Goal: Task Accomplishment & Management: Manage account settings

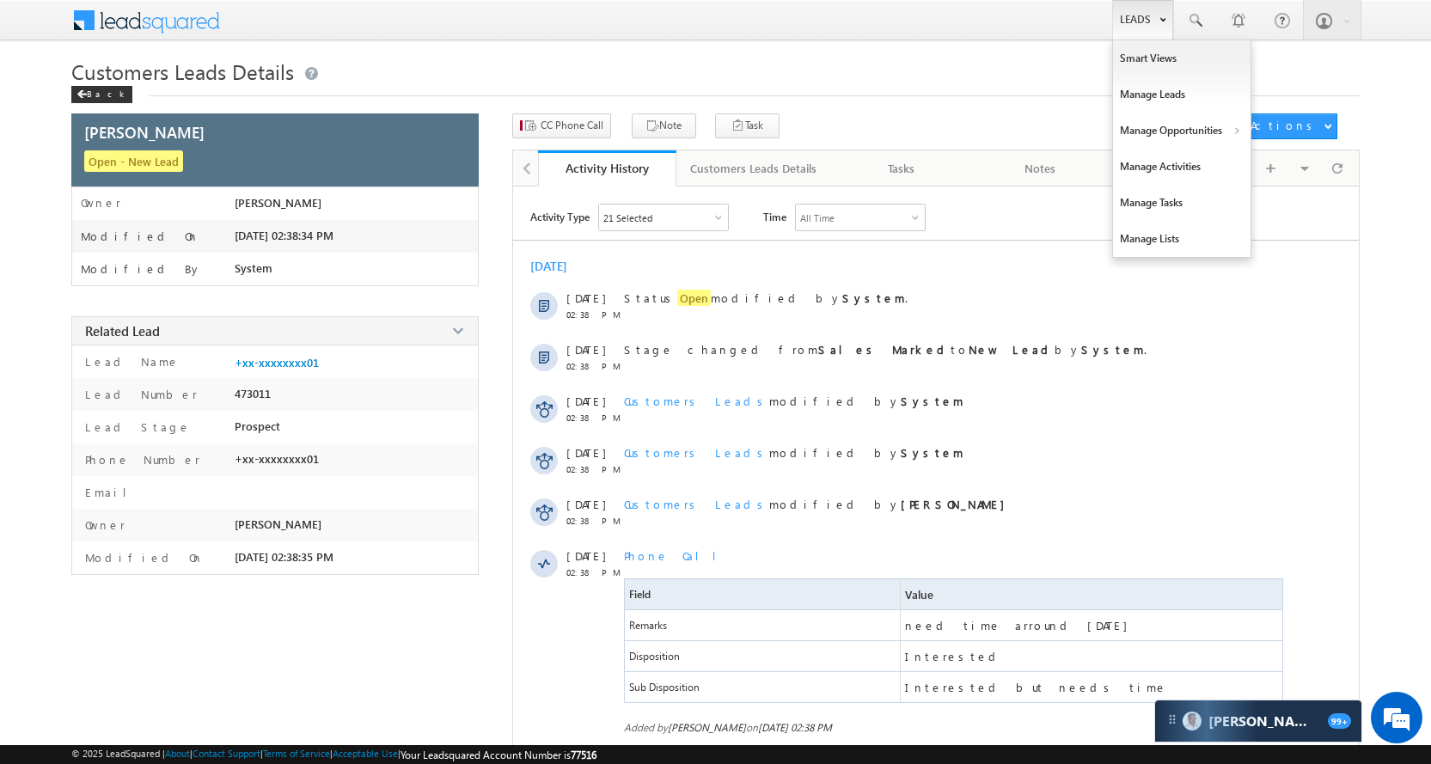
click at [1145, 18] on link "Leads" at bounding box center [1142, 20] width 61 height 40
click at [1176, 139] on link "Manage Opportunities" at bounding box center [1181, 131] width 137 height 36
click at [1328, 170] on link "Customers Leads" at bounding box center [1330, 168] width 157 height 36
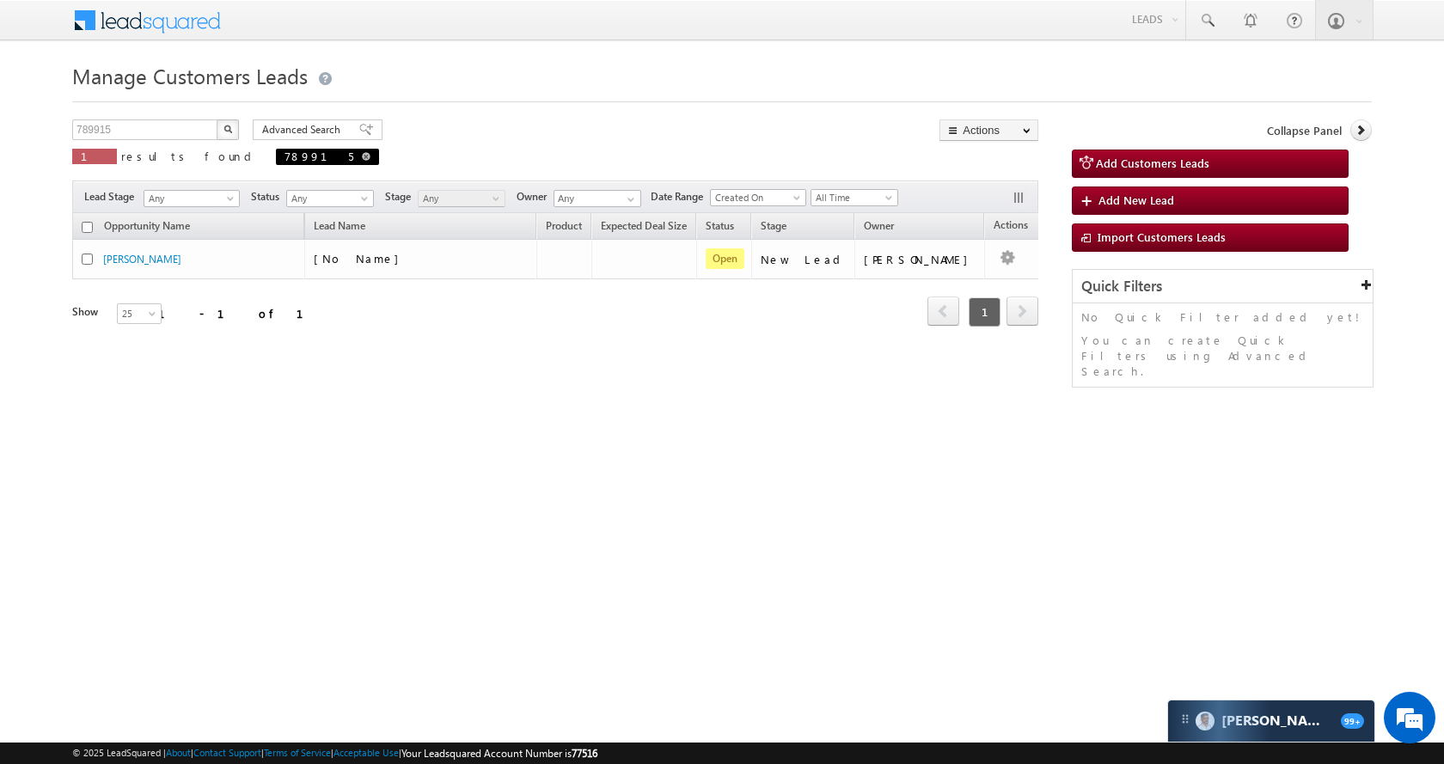
click at [276, 156] on span "789915" at bounding box center [327, 157] width 103 height 16
click at [276, 155] on span "789915" at bounding box center [327, 157] width 103 height 16
click at [362, 161] on link at bounding box center [366, 156] width 9 height 15
type input "Search Customers Leads"
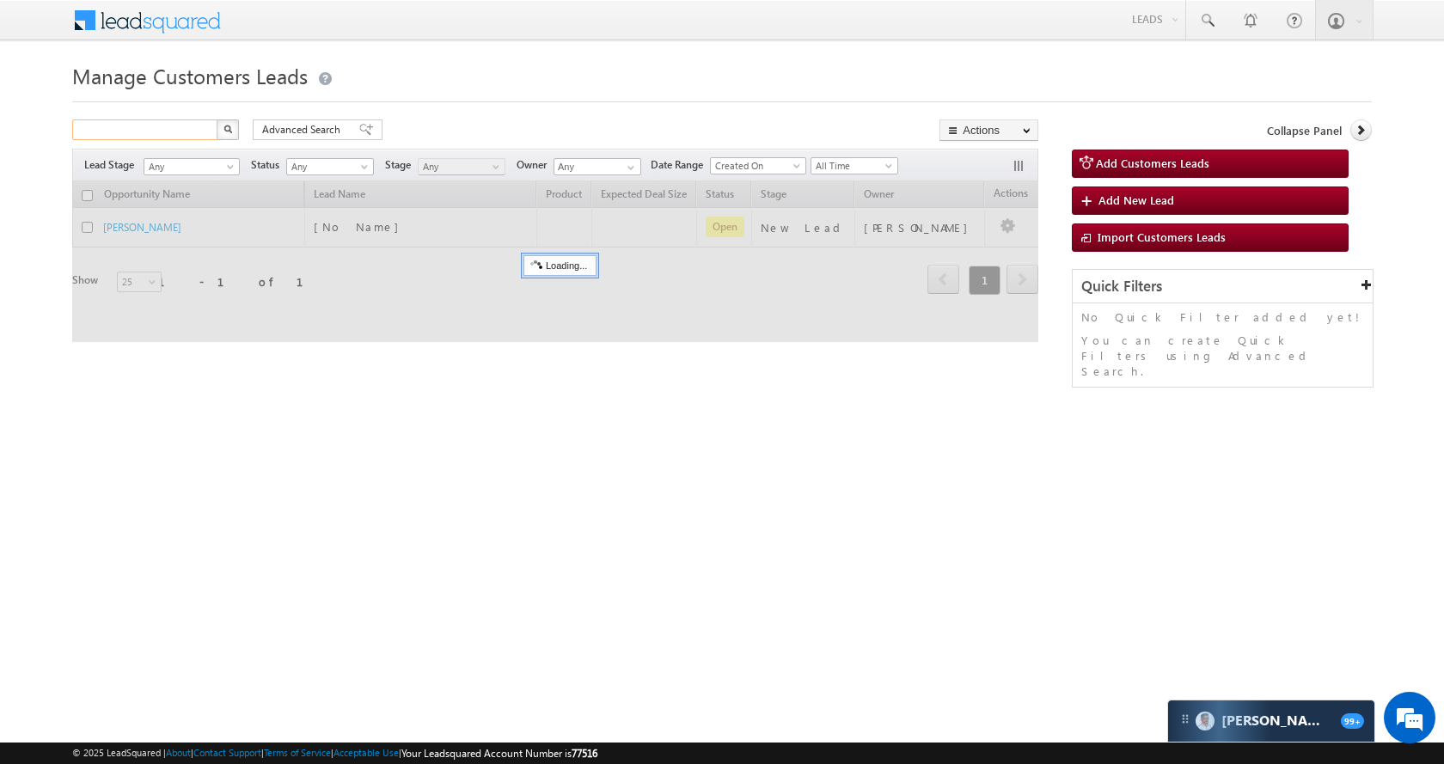
click at [167, 132] on input "text" at bounding box center [145, 129] width 147 height 21
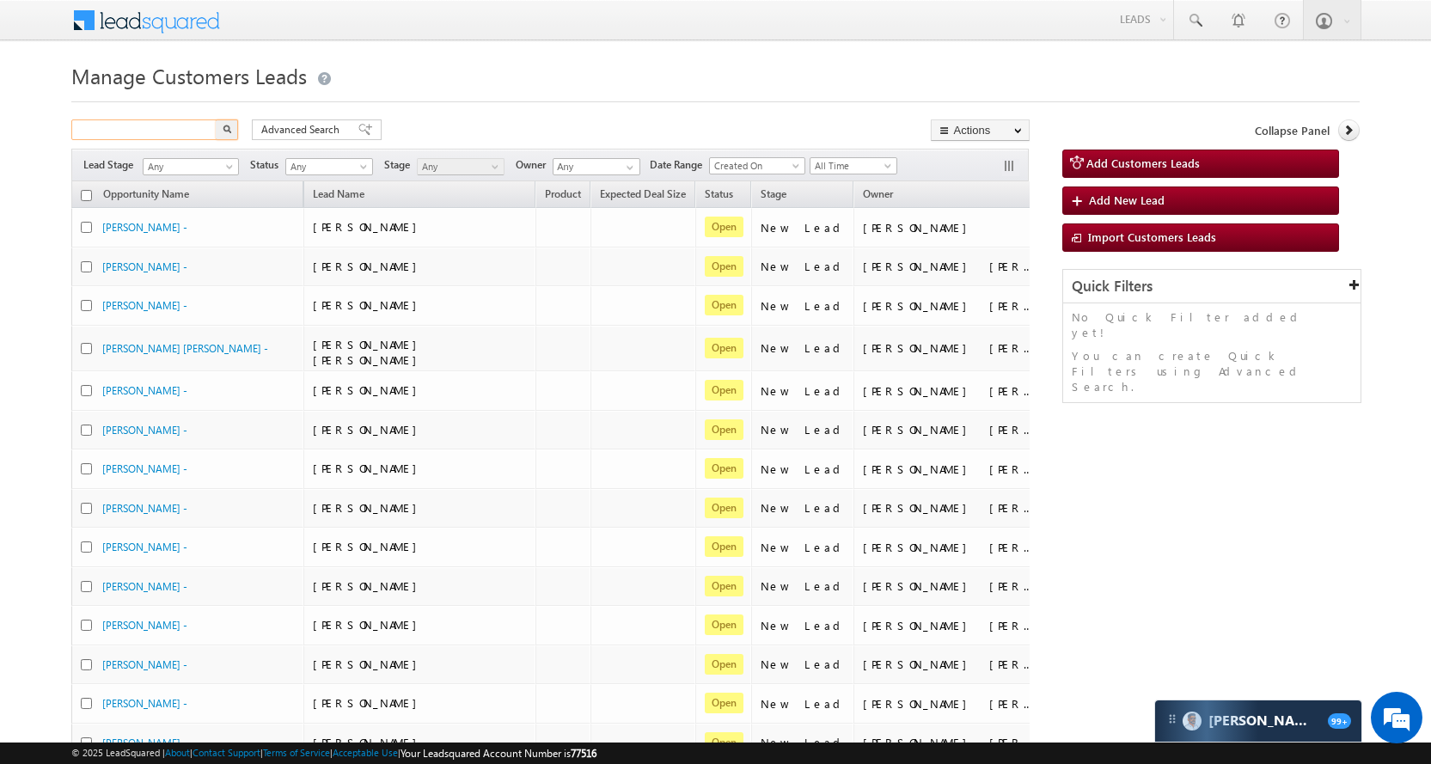
paste input "792106"
type input "792106"
click at [230, 129] on img "button" at bounding box center [227, 129] width 9 height 9
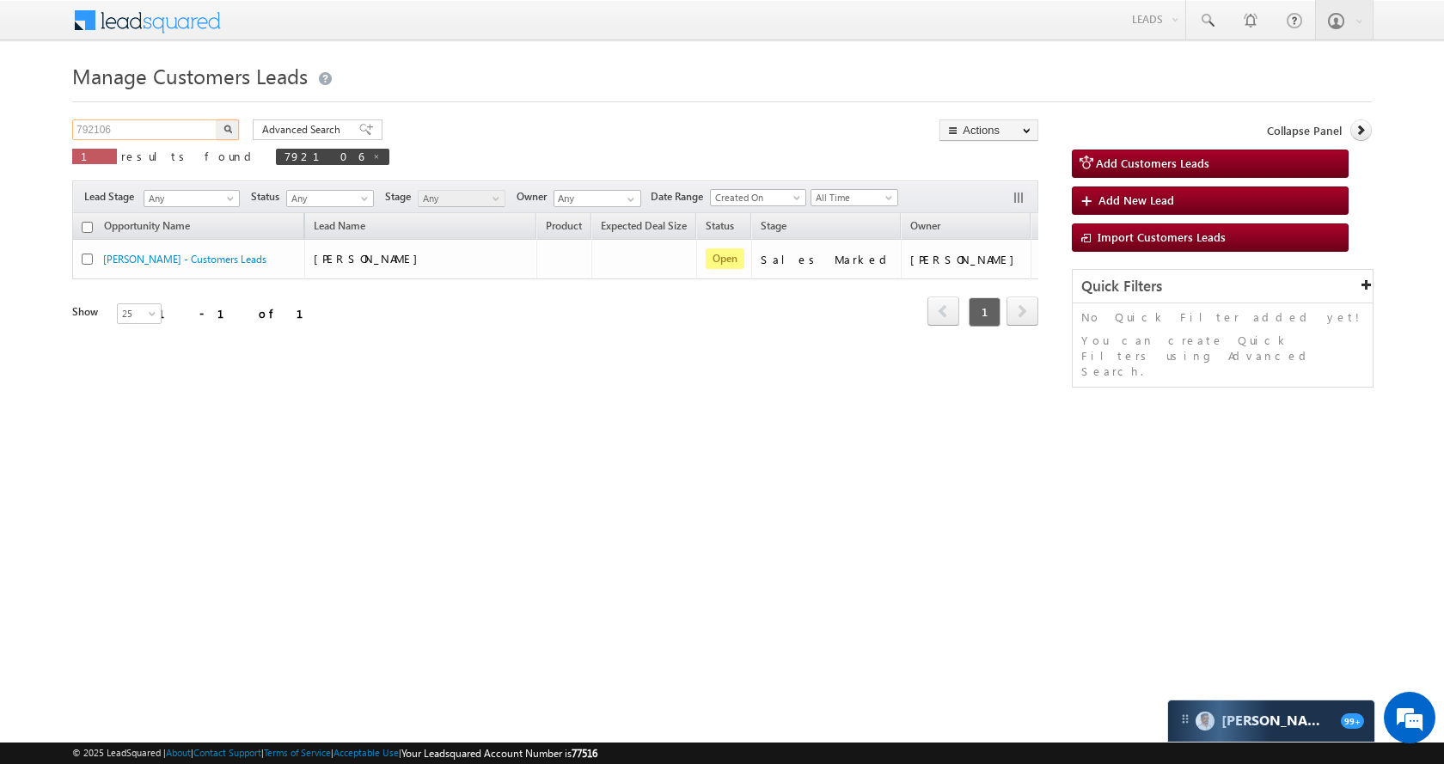
click at [193, 121] on input "792106" at bounding box center [145, 129] width 147 height 21
click at [193, 127] on input "792106" at bounding box center [145, 129] width 147 height 21
paste input "918941"
type input "918941"
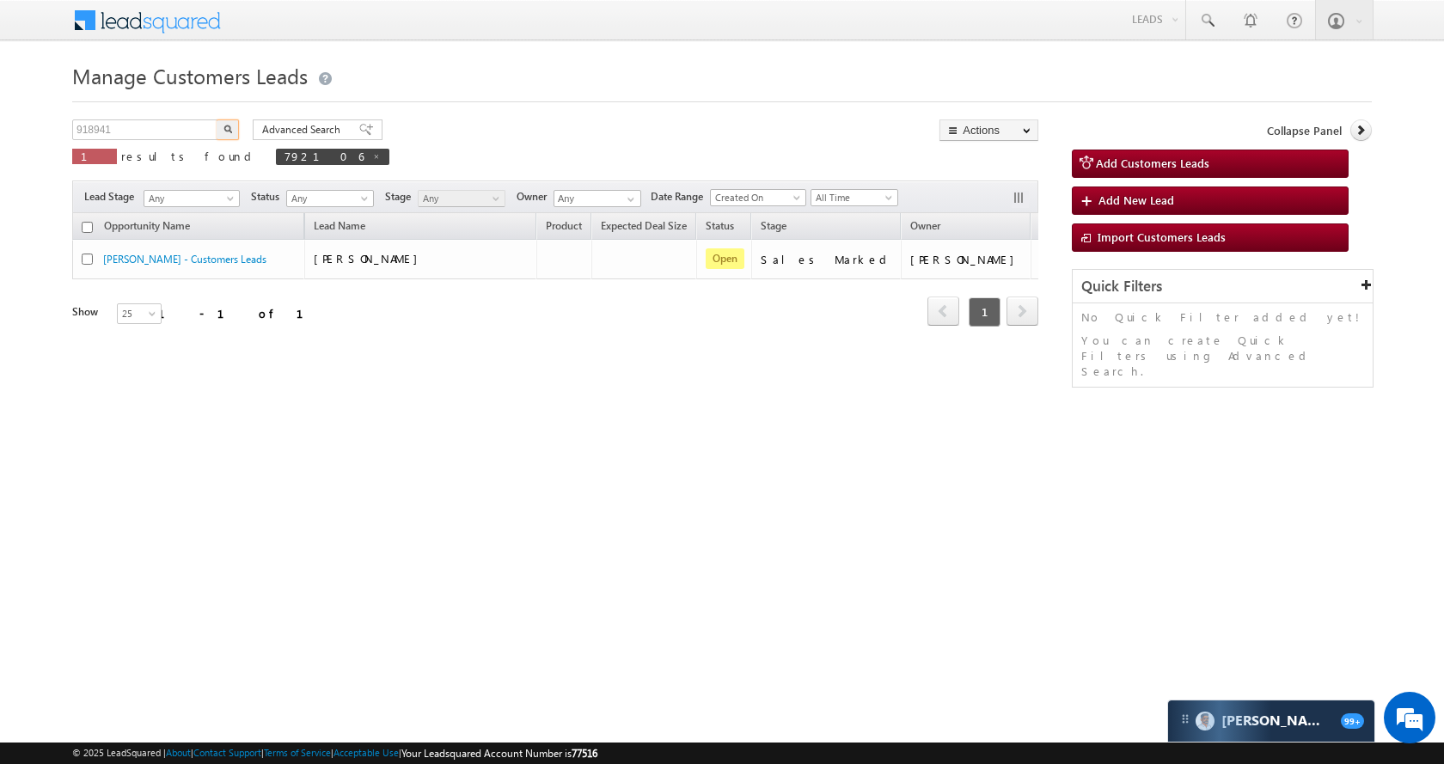
click at [231, 125] on img "button" at bounding box center [227, 129] width 9 height 9
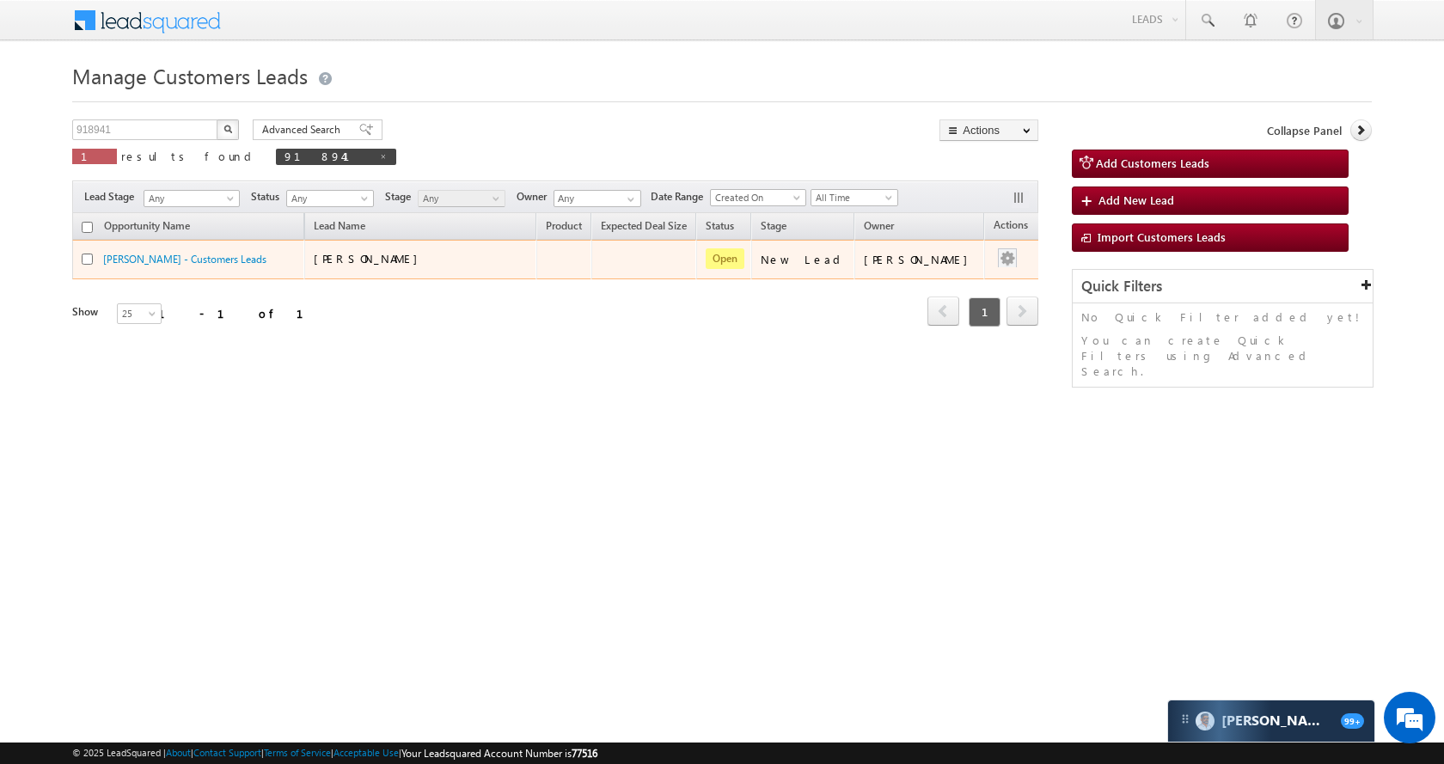
click at [993, 263] on div at bounding box center [1006, 259] width 27 height 22
click at [931, 278] on link "Edit" at bounding box center [973, 281] width 86 height 21
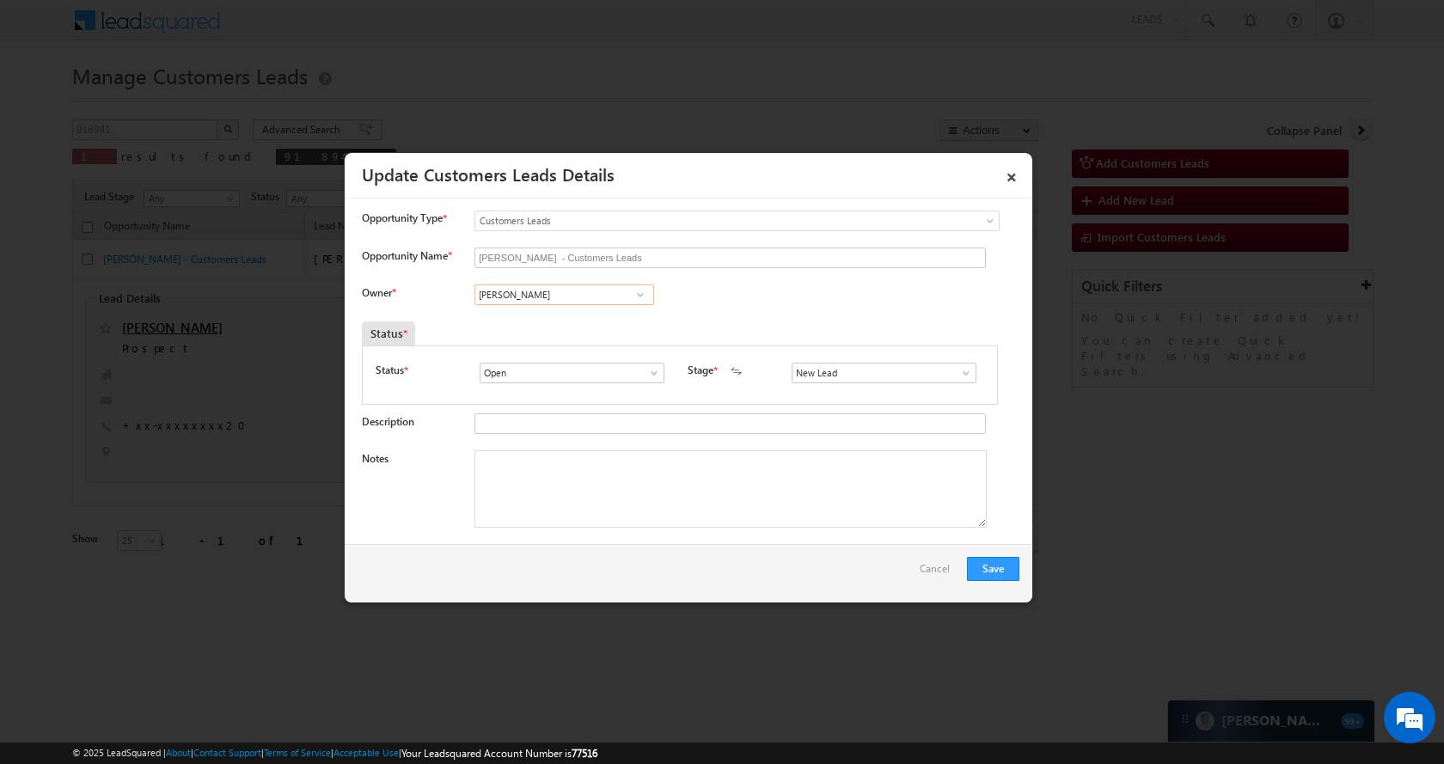
click at [559, 299] on input "[PERSON_NAME]" at bounding box center [564, 294] width 180 height 21
paste input "[EMAIL_ADDRESS][DOMAIN_NAME]"
click at [553, 322] on span "[EMAIL_ADDRESS][DOMAIN_NAME]" at bounding box center [558, 327] width 155 height 13
type input "[PERSON_NAME]"
click at [957, 371] on span at bounding box center [965, 373] width 17 height 14
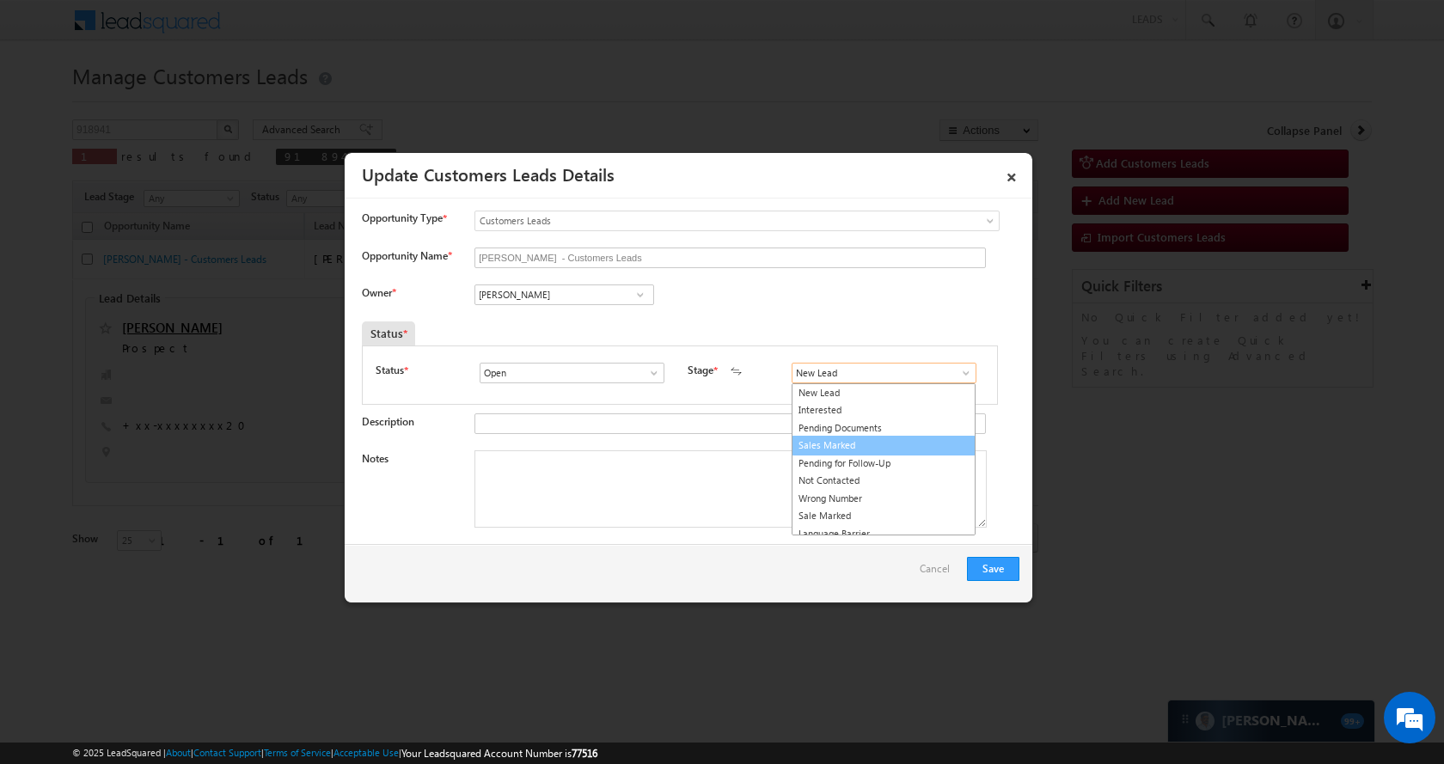
click at [864, 438] on link "Sales Marked" at bounding box center [883, 446] width 184 height 20
type input "Sales Marked"
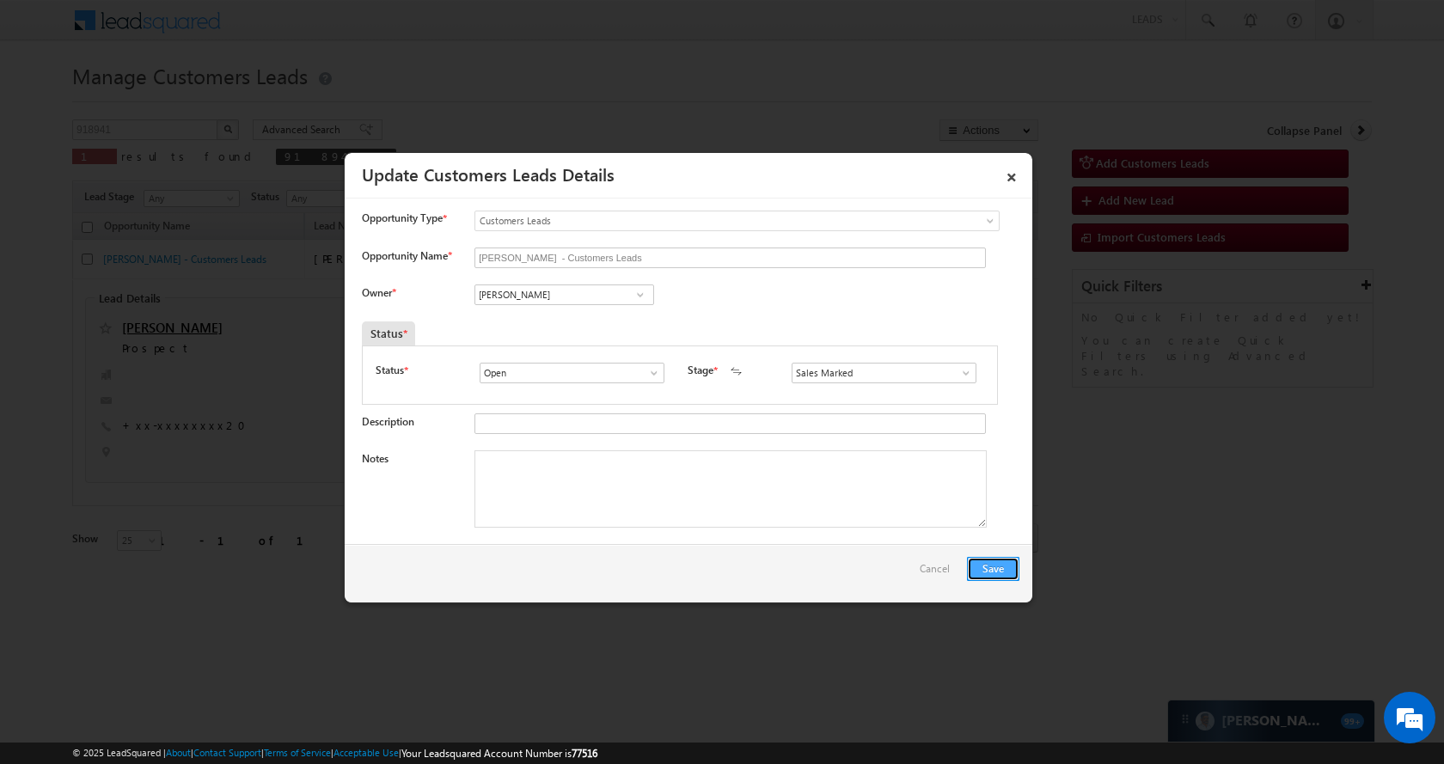
click at [994, 559] on button "Save" at bounding box center [993, 569] width 52 height 24
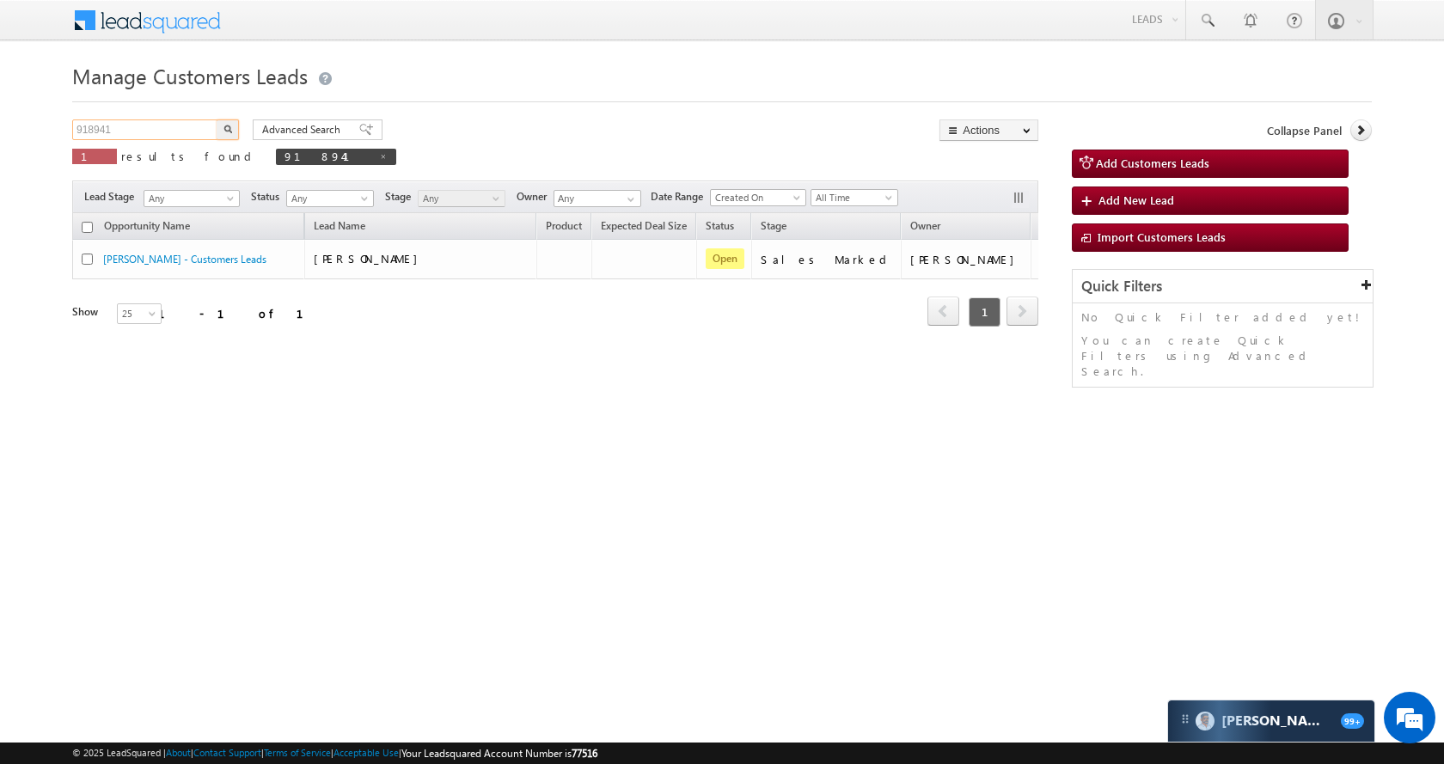
click at [175, 137] on input "918941" at bounding box center [145, 129] width 147 height 21
click at [379, 153] on span at bounding box center [383, 156] width 9 height 9
type input "Search Customers Leads"
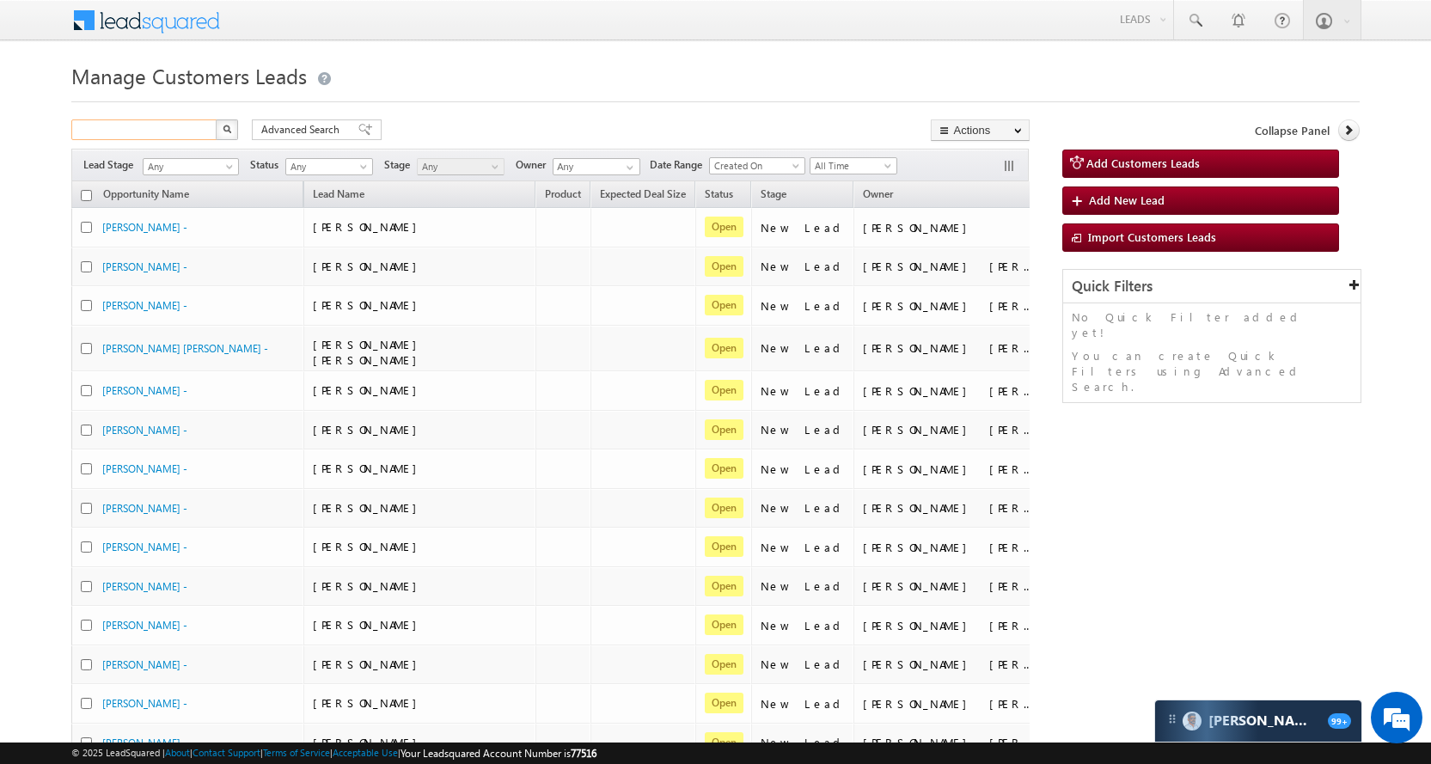
click at [157, 126] on input "text" at bounding box center [144, 129] width 147 height 21
paste input "792222"
click at [226, 132] on img "button" at bounding box center [227, 129] width 9 height 9
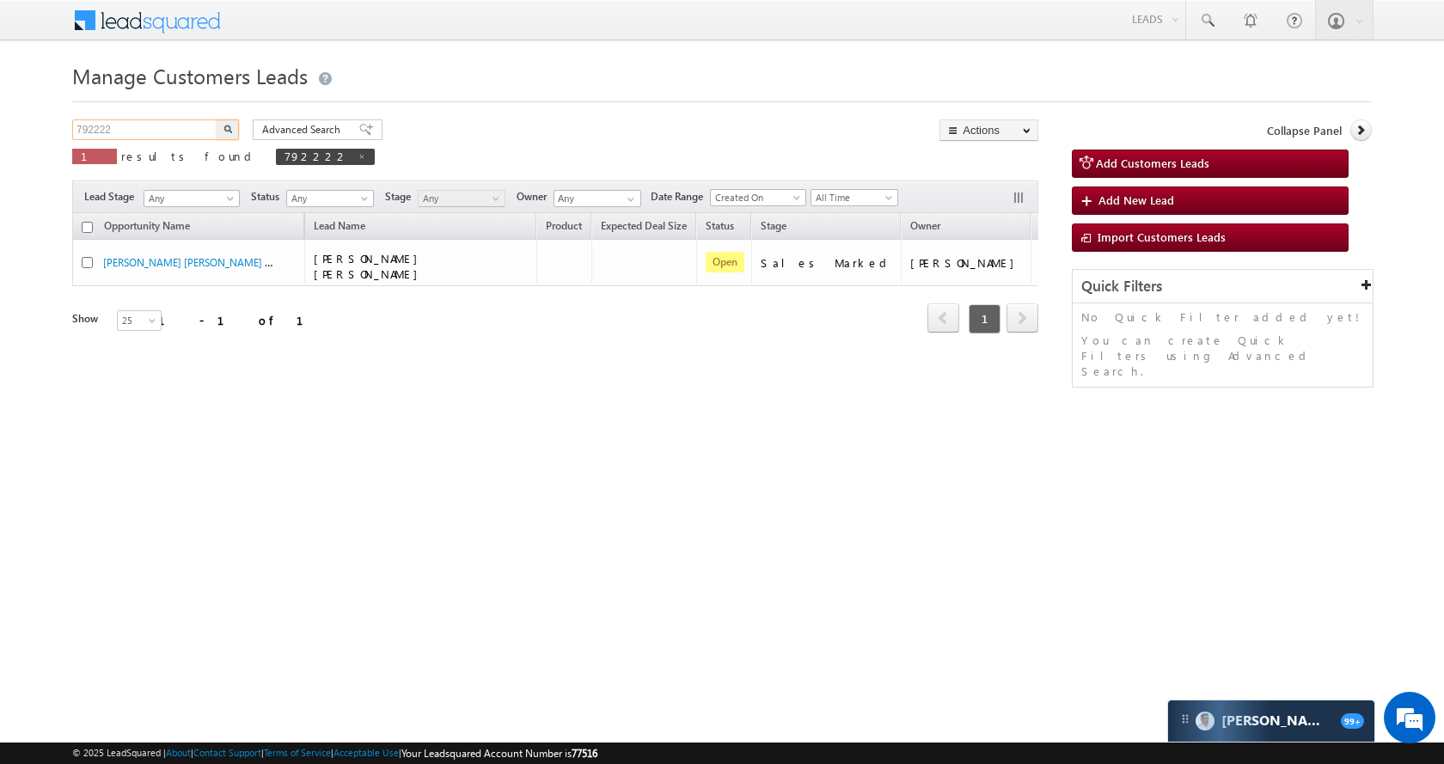
click at [186, 122] on input "792222" at bounding box center [145, 129] width 147 height 21
click at [185, 122] on input "792222" at bounding box center [145, 129] width 147 height 21
paste input "902850"
type input "902850"
click at [237, 122] on button "button" at bounding box center [228, 129] width 22 height 21
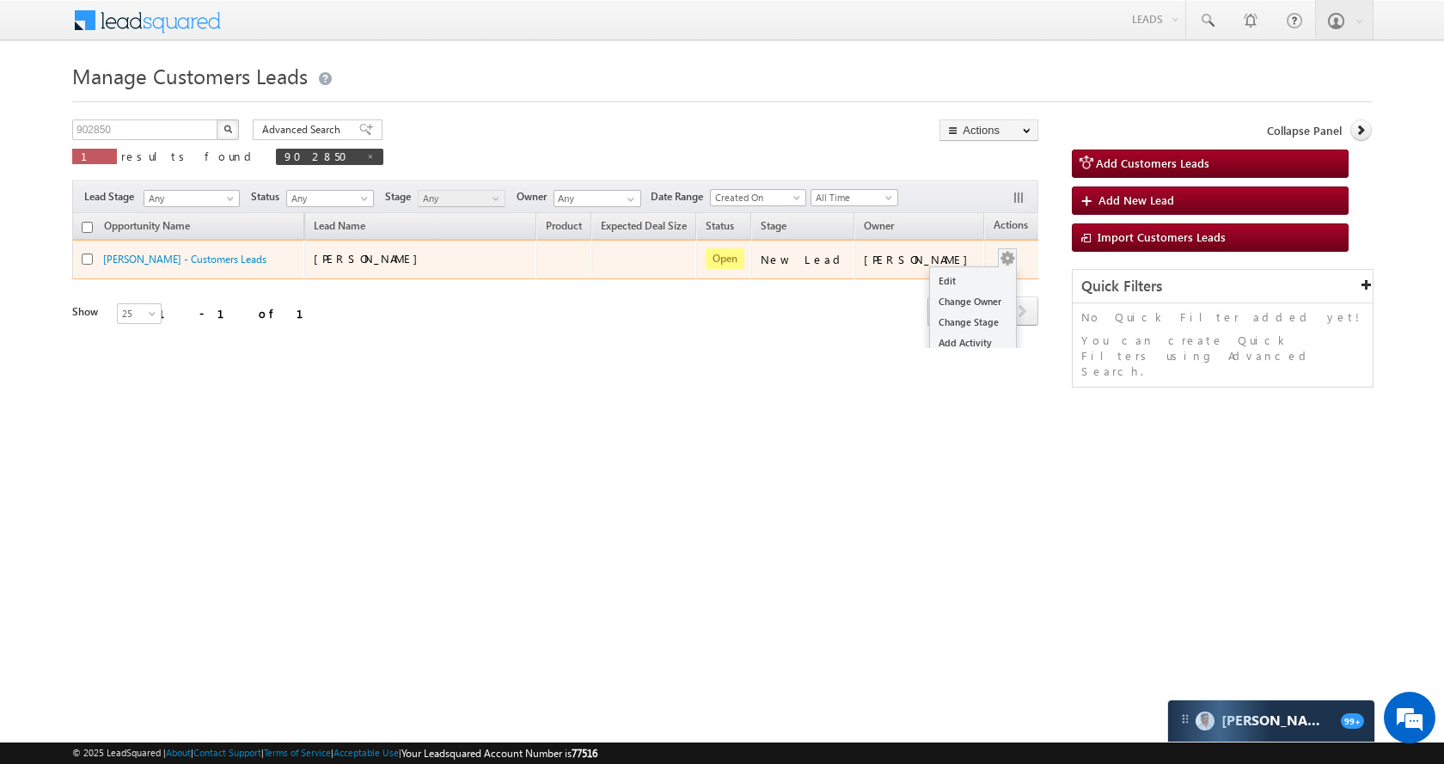
click at [999, 251] on button "button" at bounding box center [1007, 258] width 17 height 17
click at [998, 248] on span at bounding box center [1007, 257] width 19 height 19
click at [992, 246] on td "Edit Change Owner Change Stage Add Activity Add Task Delete" at bounding box center [1019, 260] width 71 height 40
click at [964, 272] on link "Edit" at bounding box center [973, 281] width 86 height 21
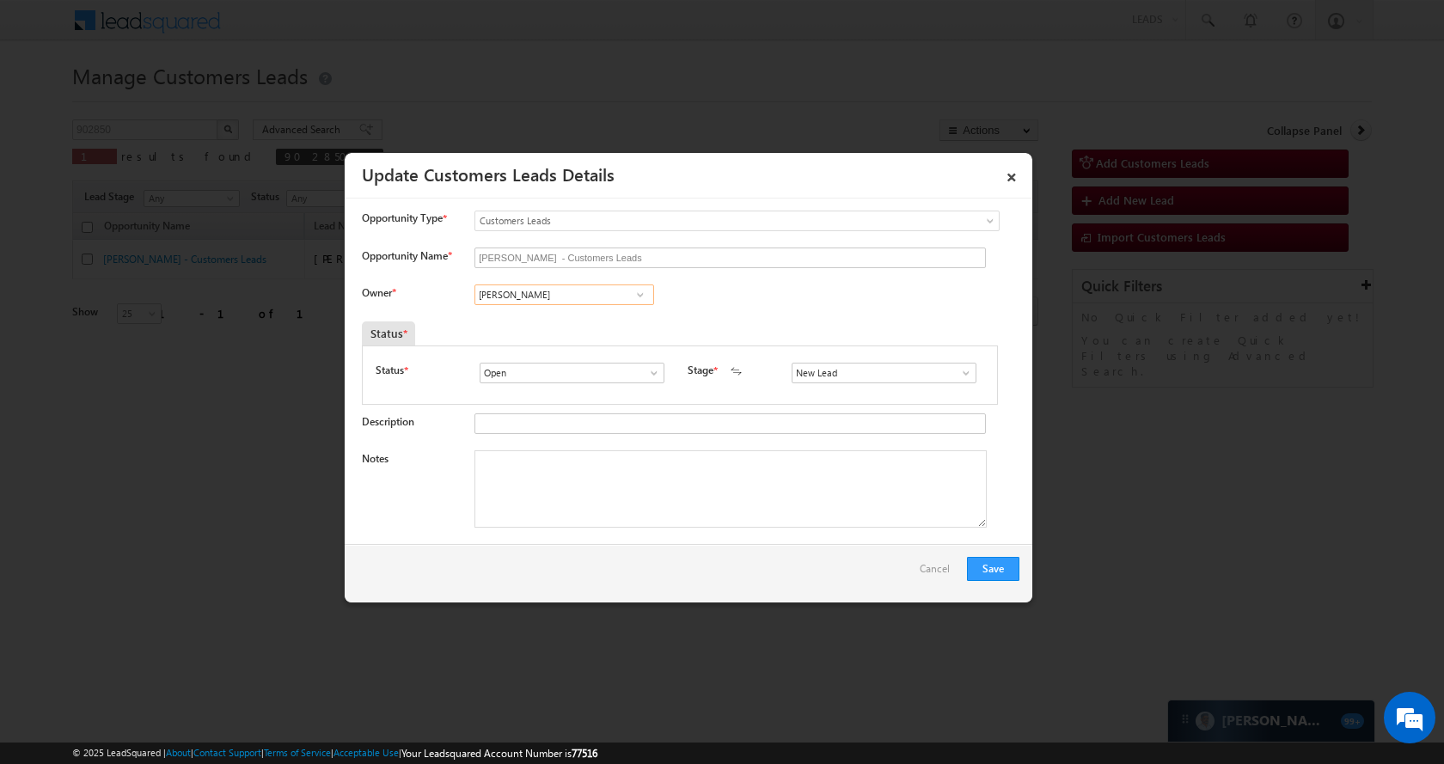
click at [578, 296] on input "[PERSON_NAME]" at bounding box center [564, 294] width 180 height 21
paste input "[EMAIL_ADDRESS][DOMAIN_NAME]"
click at [570, 322] on span "[EMAIL_ADDRESS][DOMAIN_NAME]" at bounding box center [558, 327] width 155 height 13
type input "[PERSON_NAME]"
click at [962, 373] on span at bounding box center [965, 373] width 17 height 14
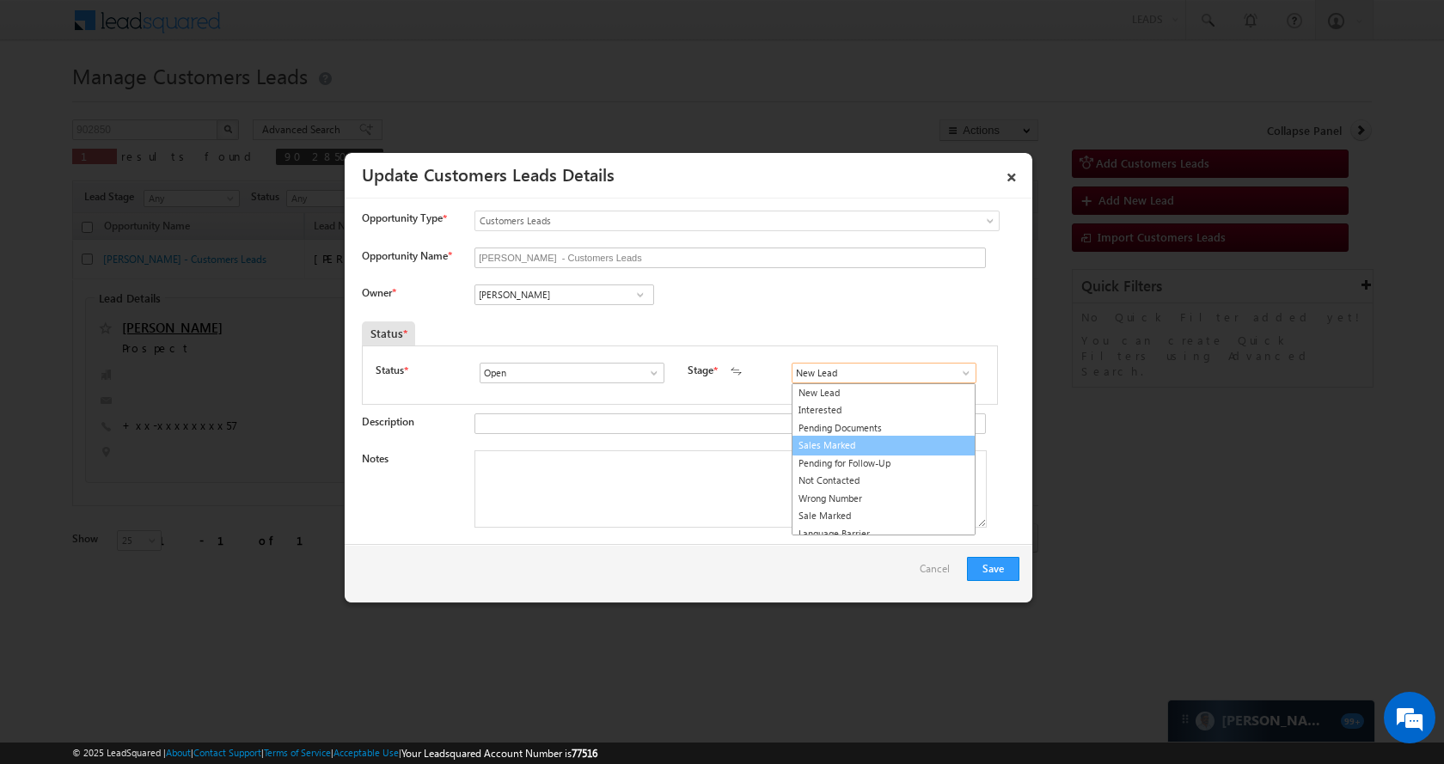
click at [883, 443] on link "Sales Marked" at bounding box center [883, 446] width 184 height 20
type input "Sales Marked"
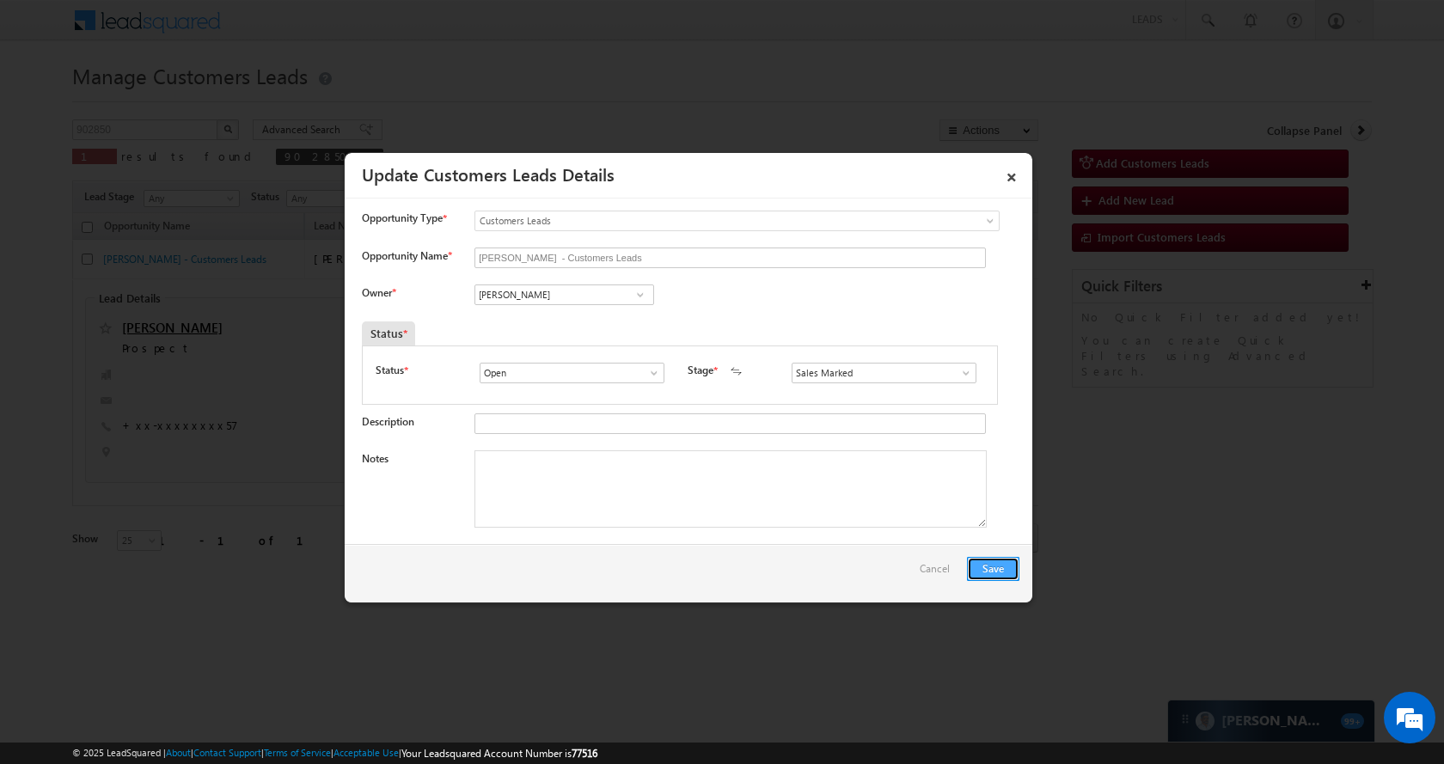
click at [984, 560] on button "Save" at bounding box center [993, 569] width 52 height 24
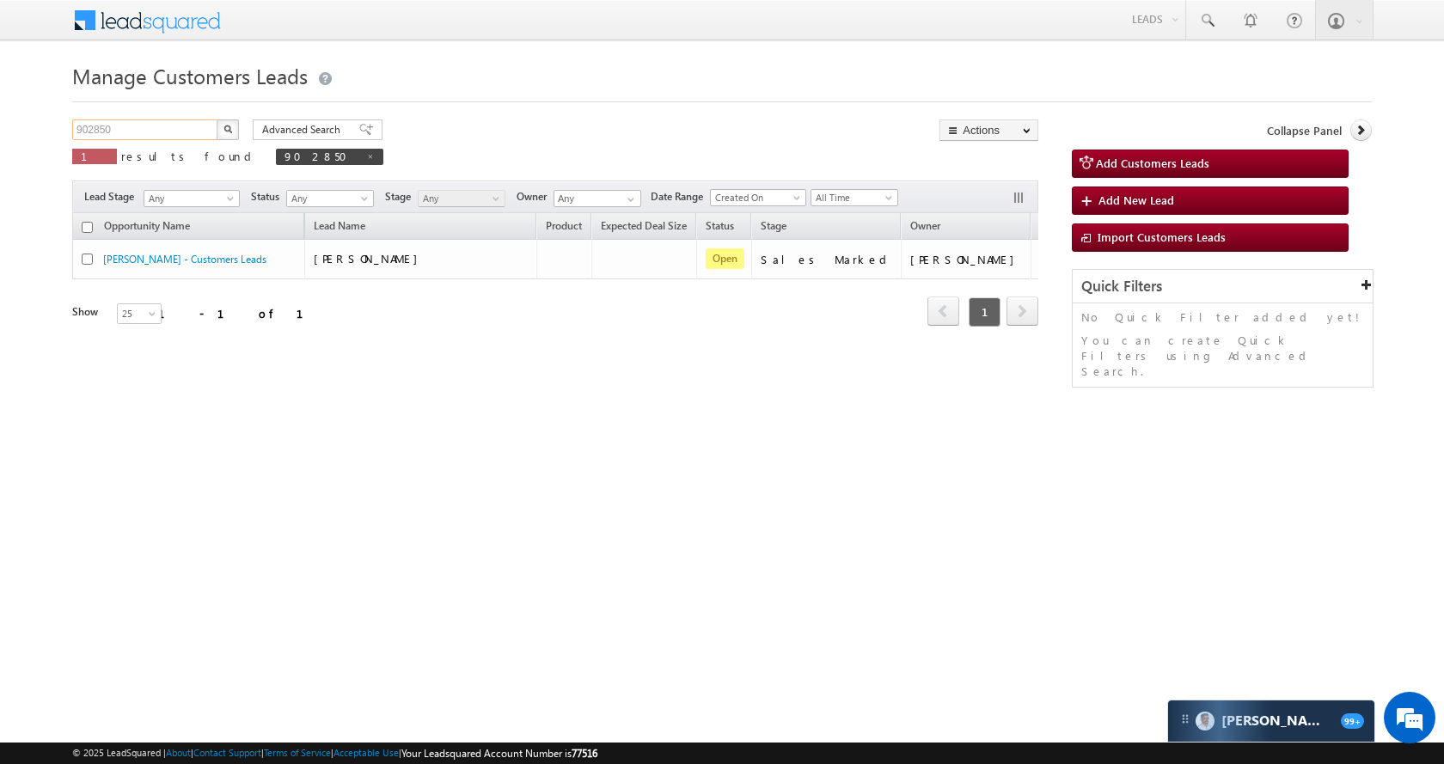
click at [168, 129] on input "902850" at bounding box center [145, 129] width 147 height 21
paste input "832124"
type input "832124"
click at [221, 128] on button "button" at bounding box center [228, 129] width 22 height 21
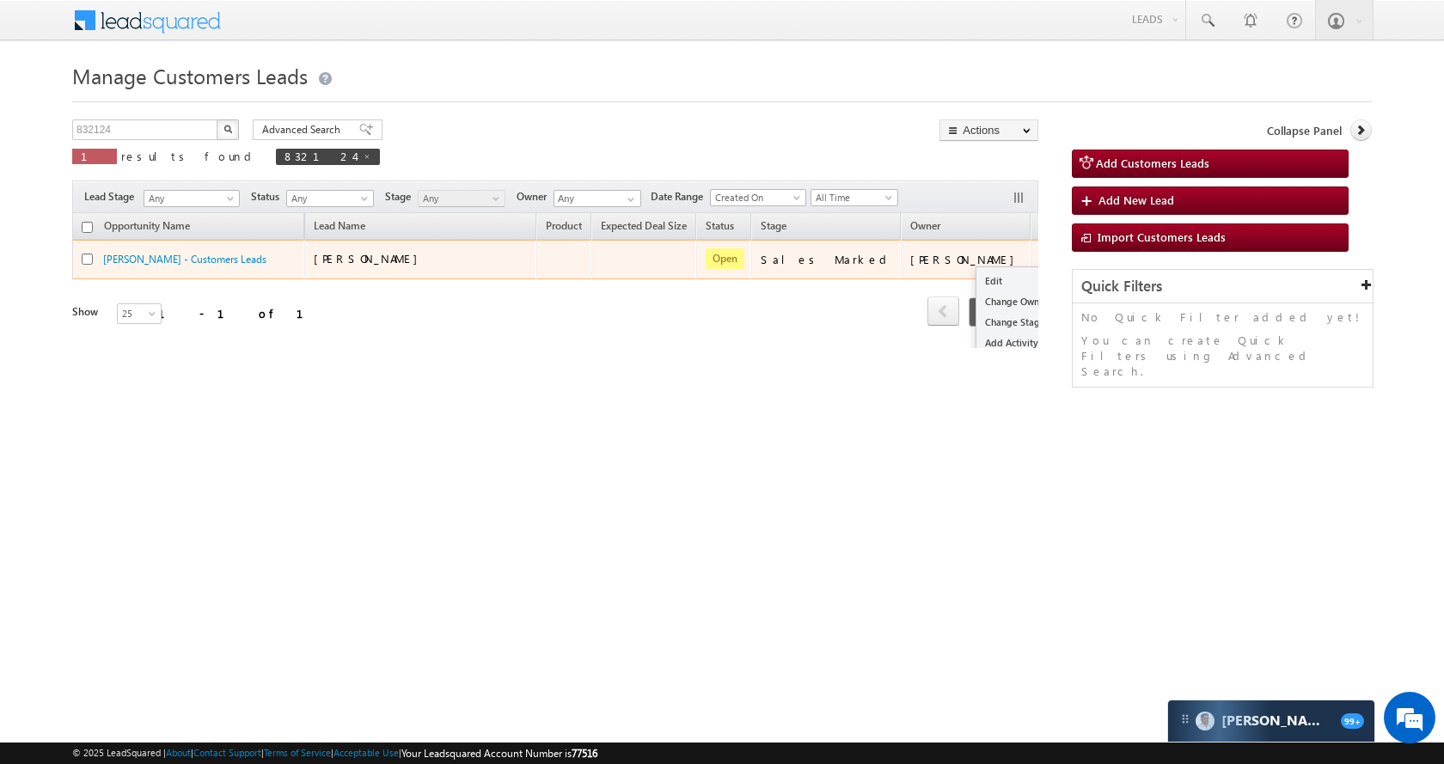
click at [1045, 263] on button "button" at bounding box center [1053, 258] width 17 height 17
click at [976, 278] on link "Edit" at bounding box center [1019, 281] width 86 height 21
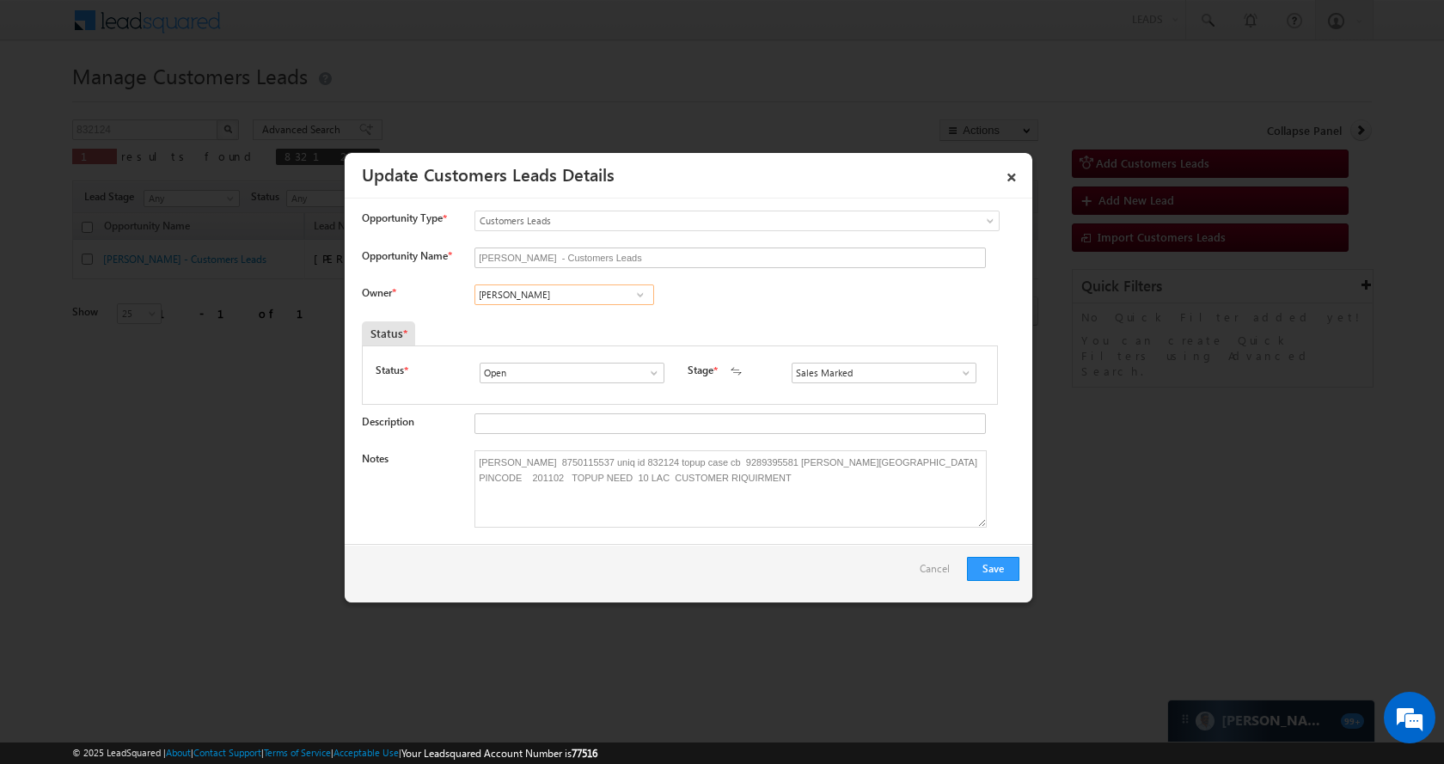
click at [608, 296] on input "[PERSON_NAME]" at bounding box center [564, 294] width 180 height 21
paste input "[PERSON_NAME]"
click at [590, 321] on link "[PERSON_NAME] [PERSON_NAME][EMAIL_ADDRESS][DOMAIN_NAME]" at bounding box center [564, 321] width 180 height 33
type input "[PERSON_NAME]"
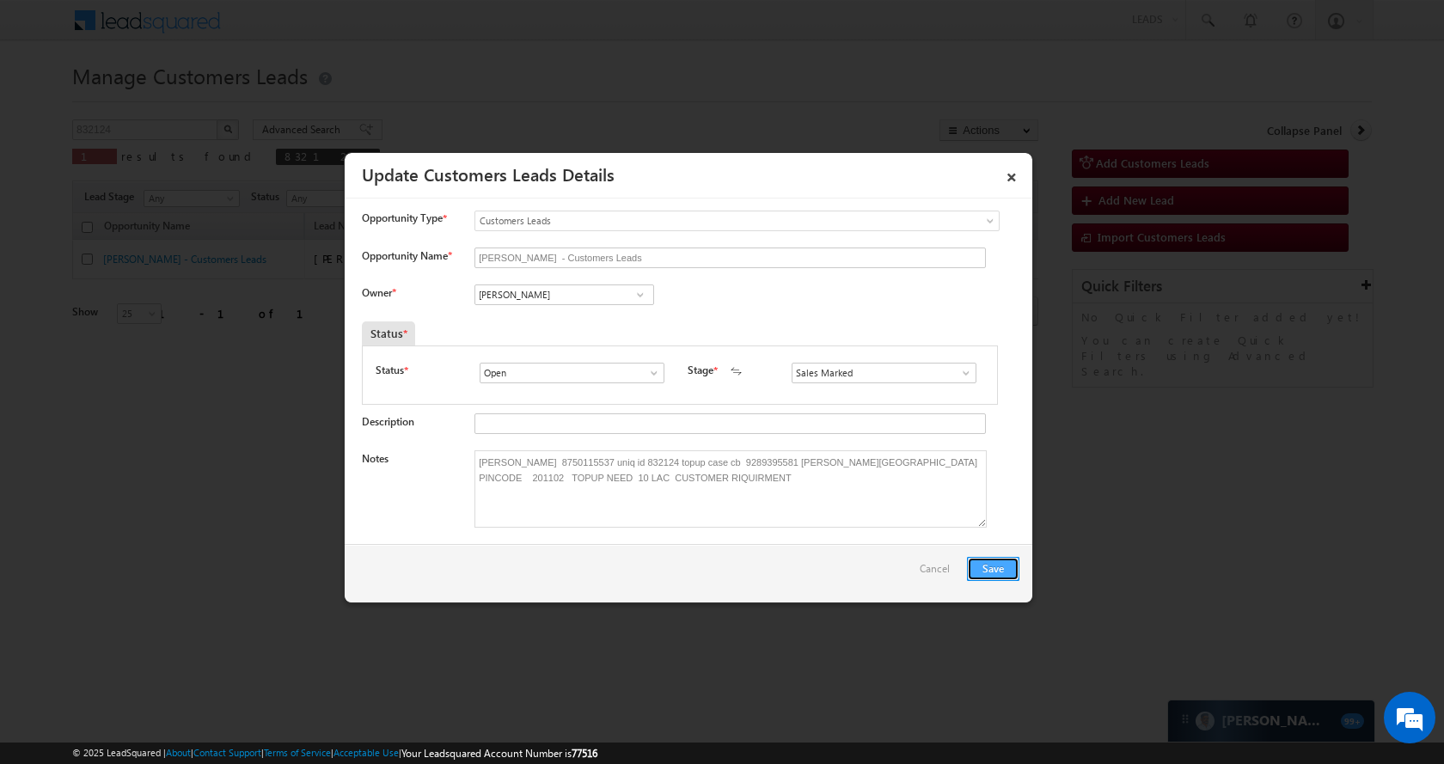
click at [991, 565] on button "Save" at bounding box center [993, 569] width 52 height 24
